Goal: Task Accomplishment & Management: Manage account settings

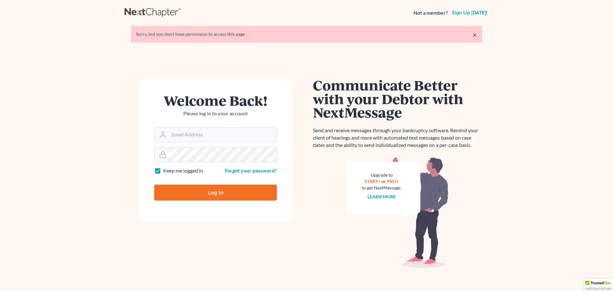
type input "[EMAIL_ADDRESS][DOMAIN_NAME]"
click at [191, 192] on input "Log In" at bounding box center [215, 192] width 123 height 16
type input "Thinking..."
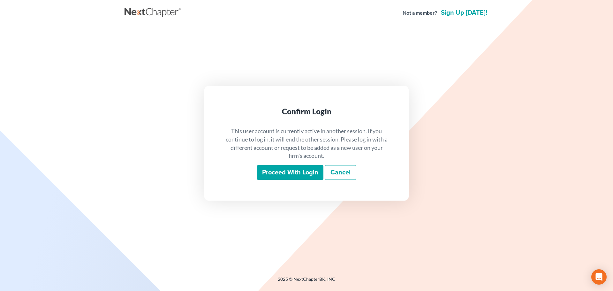
click at [297, 176] on input "Proceed with login" at bounding box center [290, 172] width 66 height 15
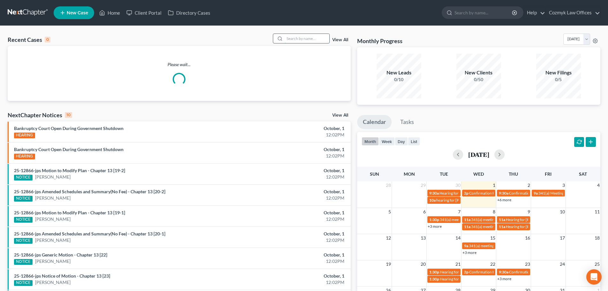
click at [298, 39] on input "search" at bounding box center [307, 38] width 45 height 9
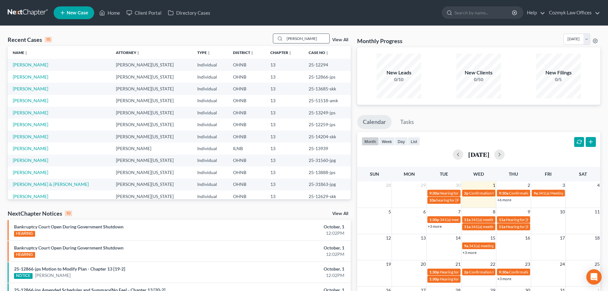
type input "[PERSON_NAME]"
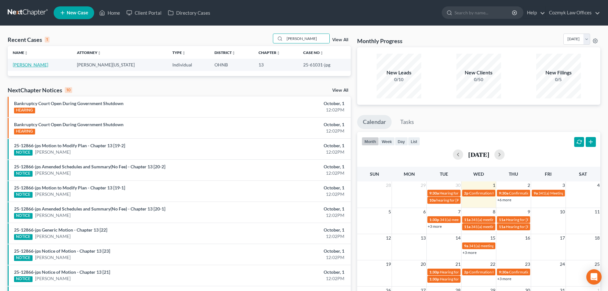
click at [33, 64] on link "[PERSON_NAME]" at bounding box center [30, 64] width 35 height 5
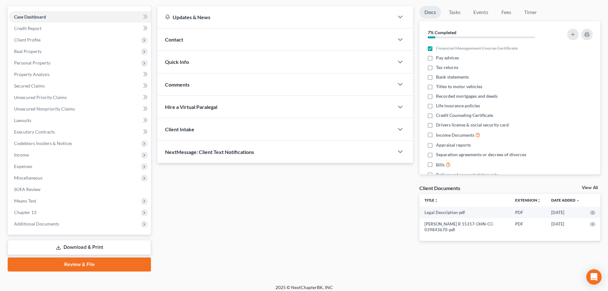
scroll to position [60, 0]
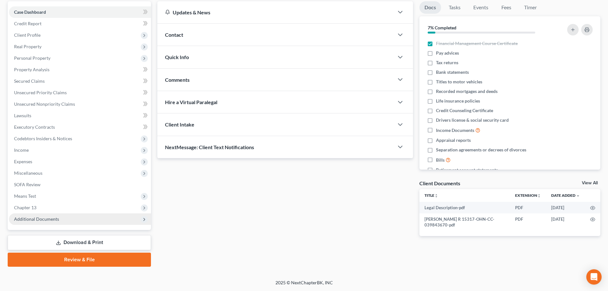
click at [70, 222] on span "Additional Documents" at bounding box center [80, 218] width 142 height 11
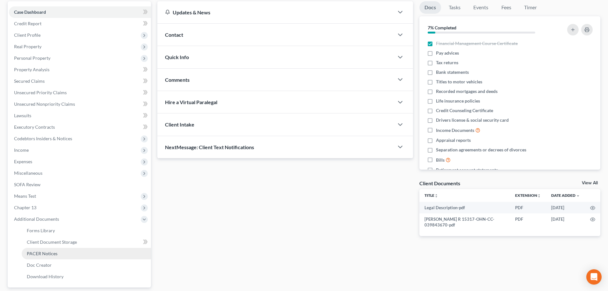
click at [67, 256] on link "PACER Notices" at bounding box center [86, 253] width 129 height 11
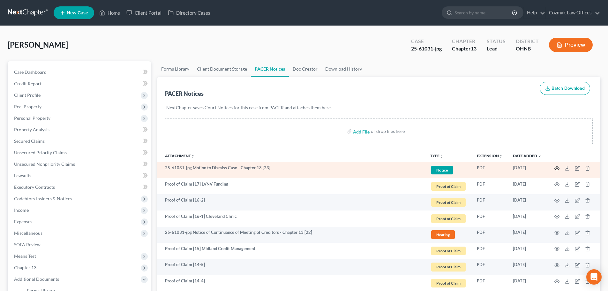
click at [557, 169] on icon "button" at bounding box center [556, 168] width 5 height 5
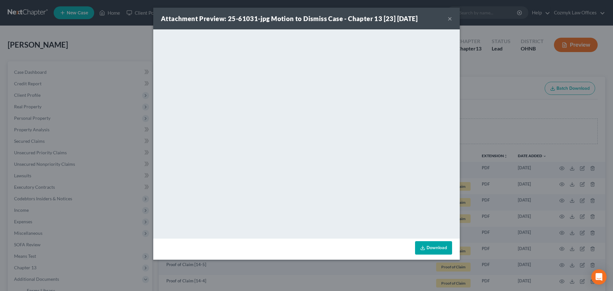
click at [450, 18] on button "×" at bounding box center [449, 19] width 4 height 8
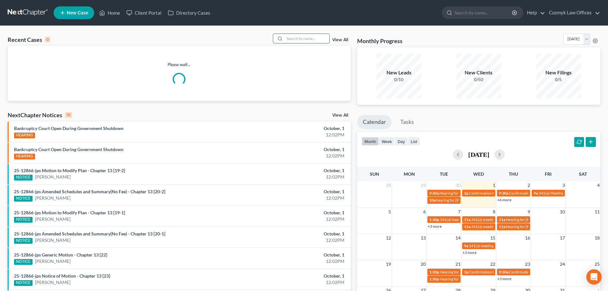
click at [294, 40] on input "search" at bounding box center [307, 38] width 45 height 9
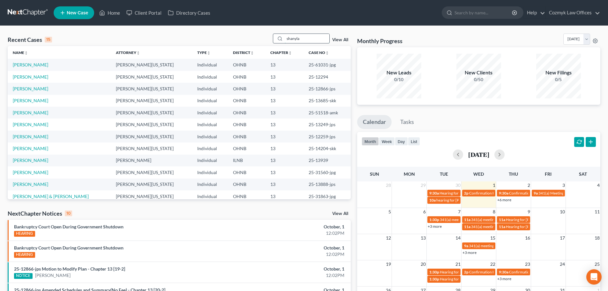
type input "shanyla"
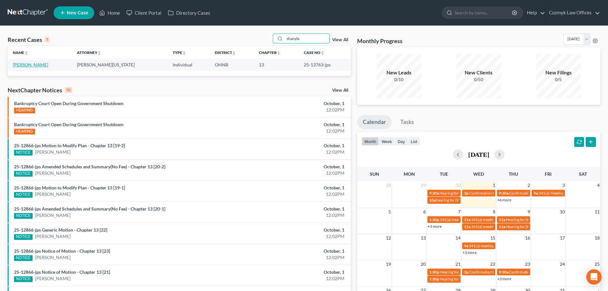
click at [22, 64] on link "Johnson, Shanyla" at bounding box center [30, 64] width 35 height 5
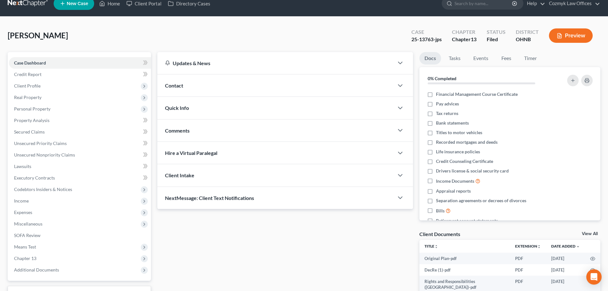
scroll to position [79, 0]
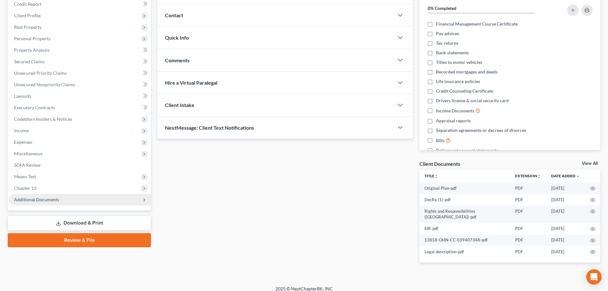
click at [80, 197] on span "Additional Documents" at bounding box center [80, 199] width 142 height 11
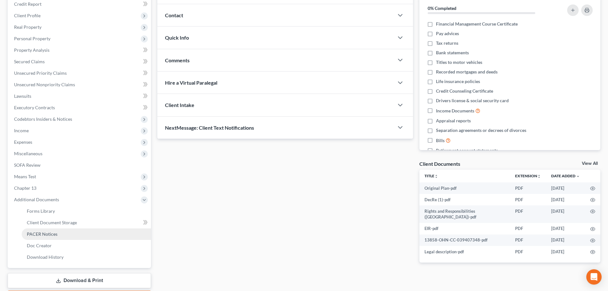
click at [71, 237] on link "PACER Notices" at bounding box center [86, 233] width 129 height 11
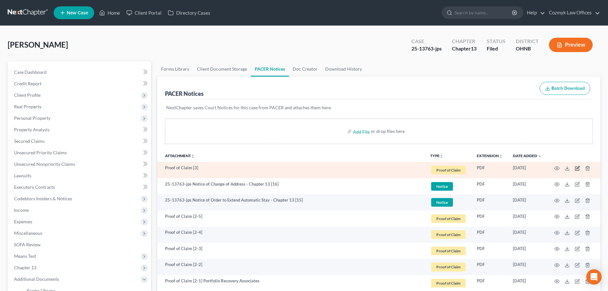
click at [578, 169] on icon "button" at bounding box center [577, 168] width 5 height 5
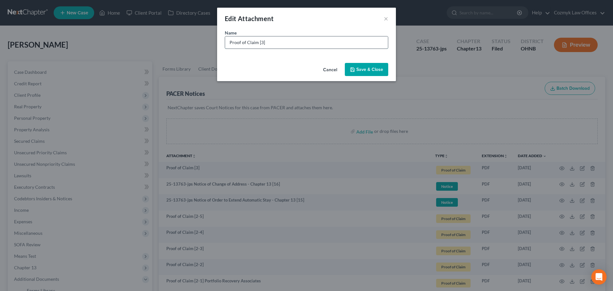
click at [299, 41] on input "Proof of Claim [3]" at bounding box center [306, 42] width 163 height 12
type input "Proof of Claim [3] Internal Revenue Service"
